Goal: Transaction & Acquisition: Subscribe to service/newsletter

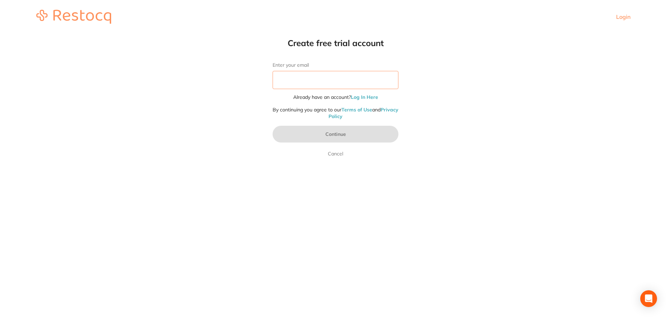
click at [332, 74] on input "Enter your email" at bounding box center [336, 80] width 126 height 18
type input "[EMAIL_ADDRESS][DOMAIN_NAME]"
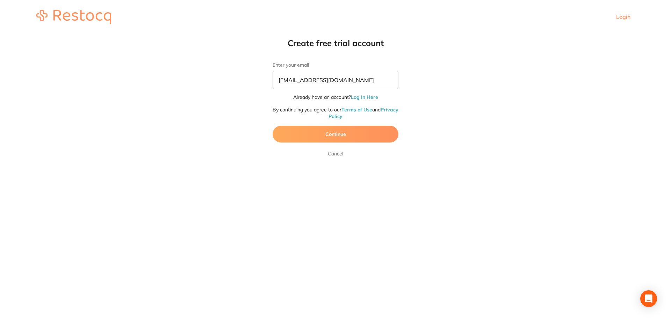
click at [486, 34] on html "Login Create free trial account Enter your email [EMAIL_ADDRESS][DOMAIN_NAME] A…" at bounding box center [335, 17] width 671 height 34
click at [340, 139] on button "Continue" at bounding box center [336, 134] width 126 height 17
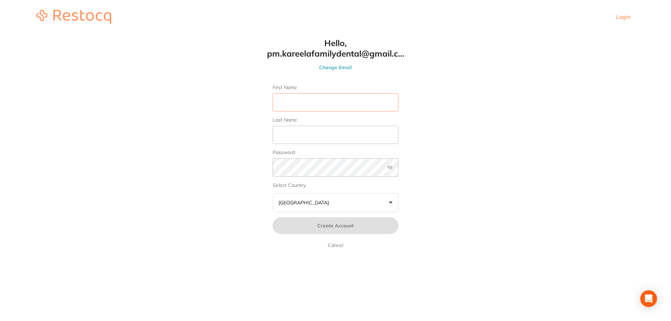
click at [332, 103] on input "First Name" at bounding box center [336, 102] width 126 height 18
click at [349, 108] on input "First Name" at bounding box center [336, 102] width 126 height 18
click at [616, 22] on header "Login" at bounding box center [335, 17] width 671 height 34
click at [626, 16] on link "Login" at bounding box center [623, 16] width 14 height 7
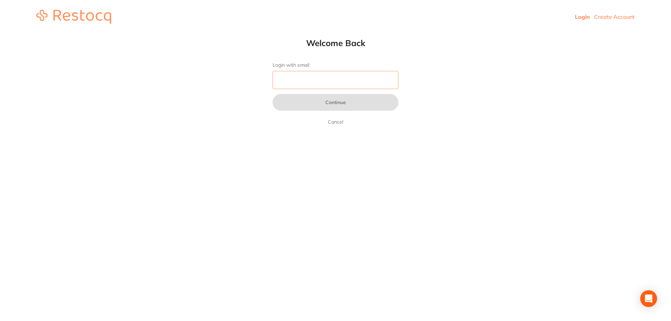
click at [335, 80] on input "Login with email" at bounding box center [336, 80] width 126 height 18
type input "[EMAIL_ADDRESS][DOMAIN_NAME]"
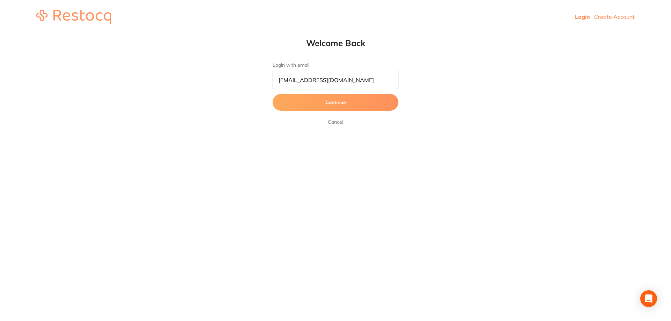
click at [346, 101] on button "Continue" at bounding box center [336, 102] width 126 height 17
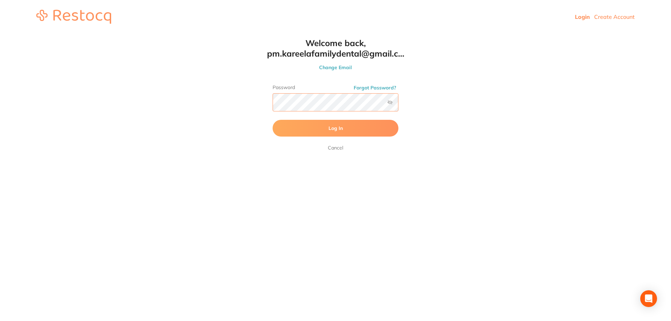
click at [273, 120] on button "Log In" at bounding box center [336, 128] width 126 height 17
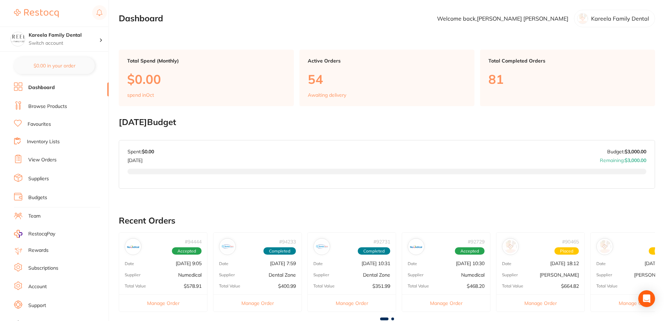
click at [34, 107] on link "Browse Products" at bounding box center [47, 106] width 39 height 7
